Goal: Obtain resource: Obtain resource

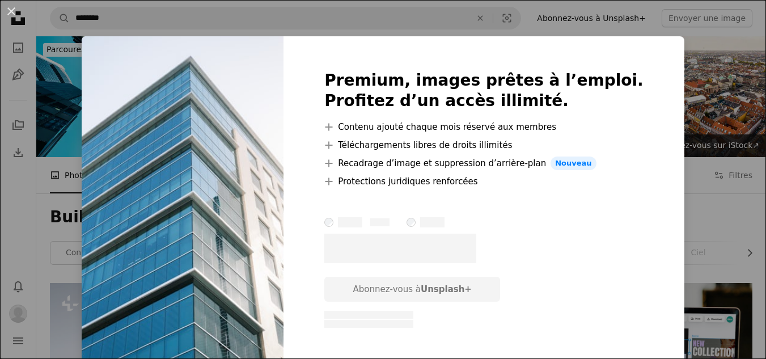
scroll to position [403, 0]
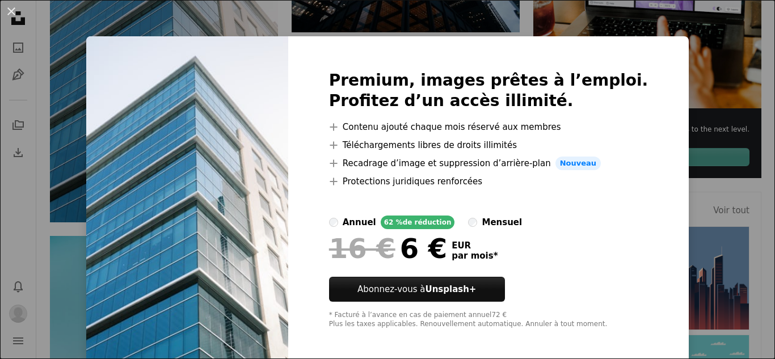
click at [621, 18] on div "An X shape Premium, images prêtes à l’emploi. Profitez d’un accès illimité. A p…" at bounding box center [387, 179] width 775 height 359
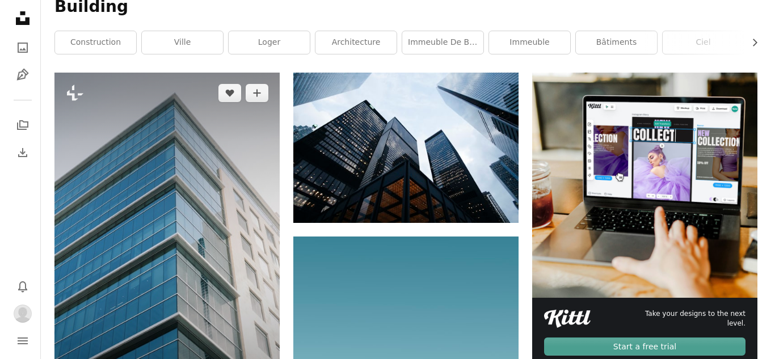
scroll to position [205, 0]
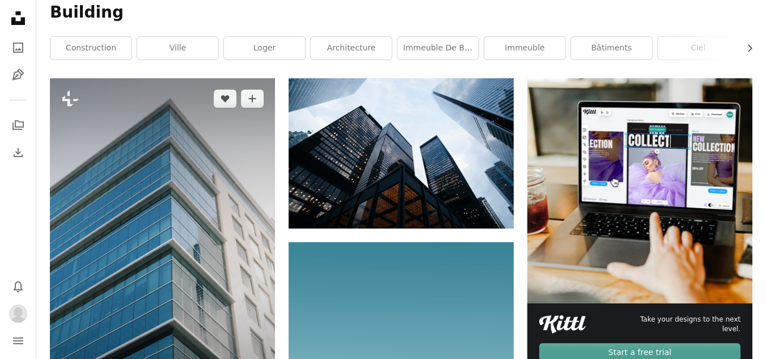
click at [253, 108] on img at bounding box center [162, 247] width 225 height 338
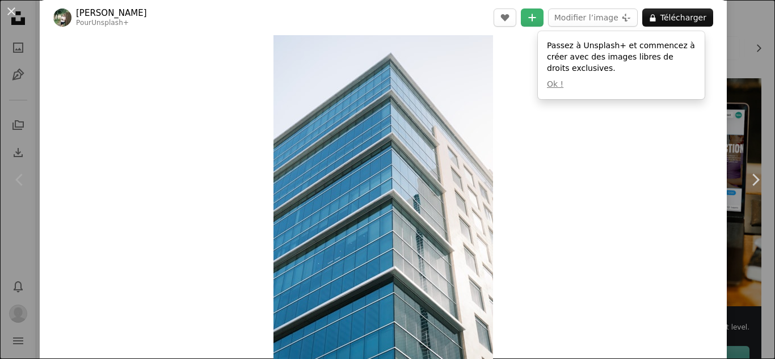
scroll to position [18, 0]
click at [556, 87] on button "Ok !" at bounding box center [555, 84] width 16 height 11
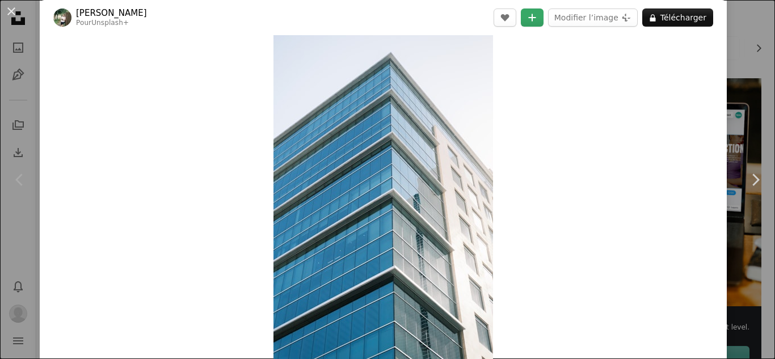
click at [532, 20] on icon "Ajouter à la collection" at bounding box center [531, 17] width 7 height 7
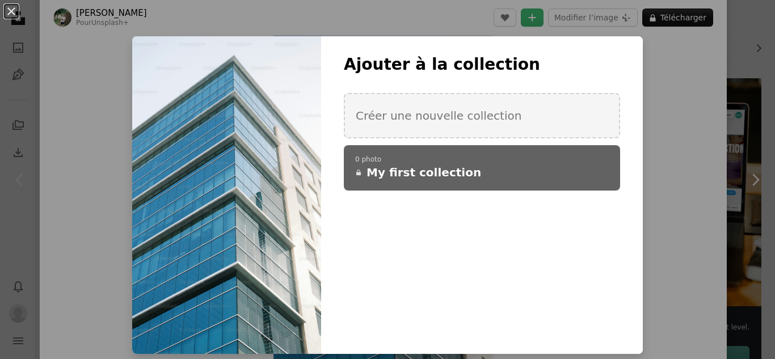
click at [500, 163] on p "0 photo" at bounding box center [481, 159] width 253 height 9
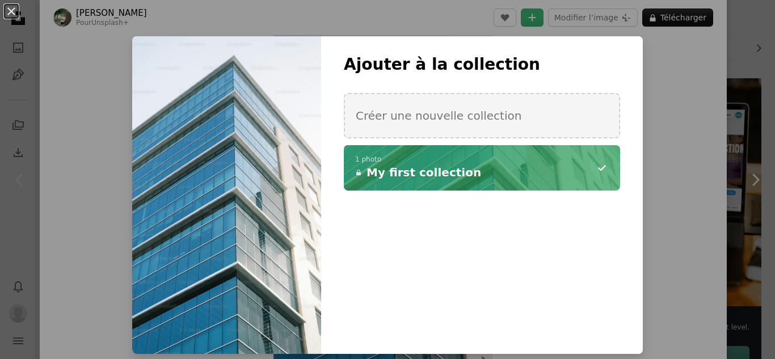
click at [646, 214] on div "An X shape Ajouter à la collection Créer une nouvelle collection A checkmark A …" at bounding box center [387, 179] width 775 height 359
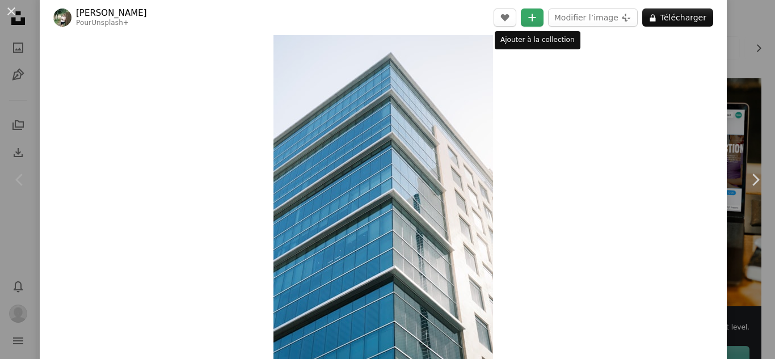
click at [526, 18] on button "A plus sign" at bounding box center [532, 18] width 23 height 18
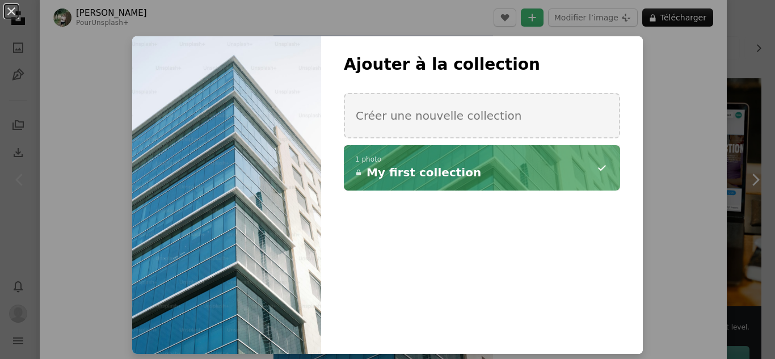
click at [460, 169] on h4 "A lock My first collection" at bounding box center [475, 172] width 241 height 16
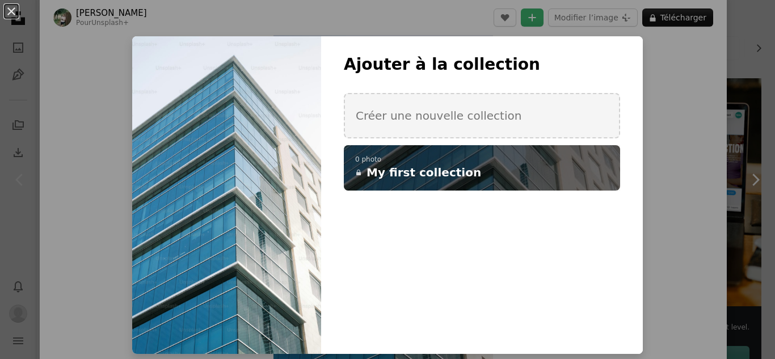
click at [461, 169] on h4 "A lock My first collection" at bounding box center [475, 172] width 241 height 16
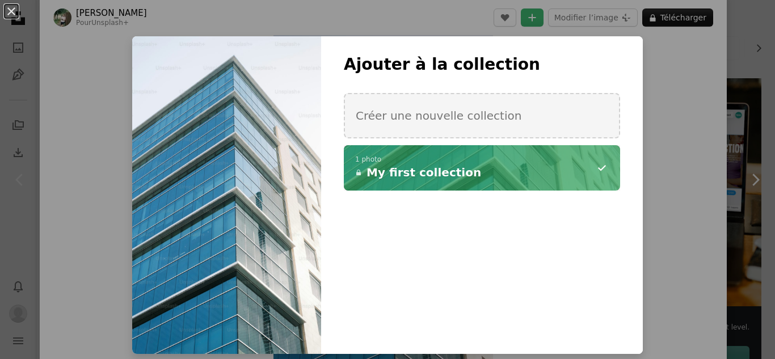
click at [689, 250] on div "An X shape Ajouter à la collection Créer une nouvelle collection A checkmark A …" at bounding box center [387, 179] width 775 height 359
